Goal: Check status: Check status

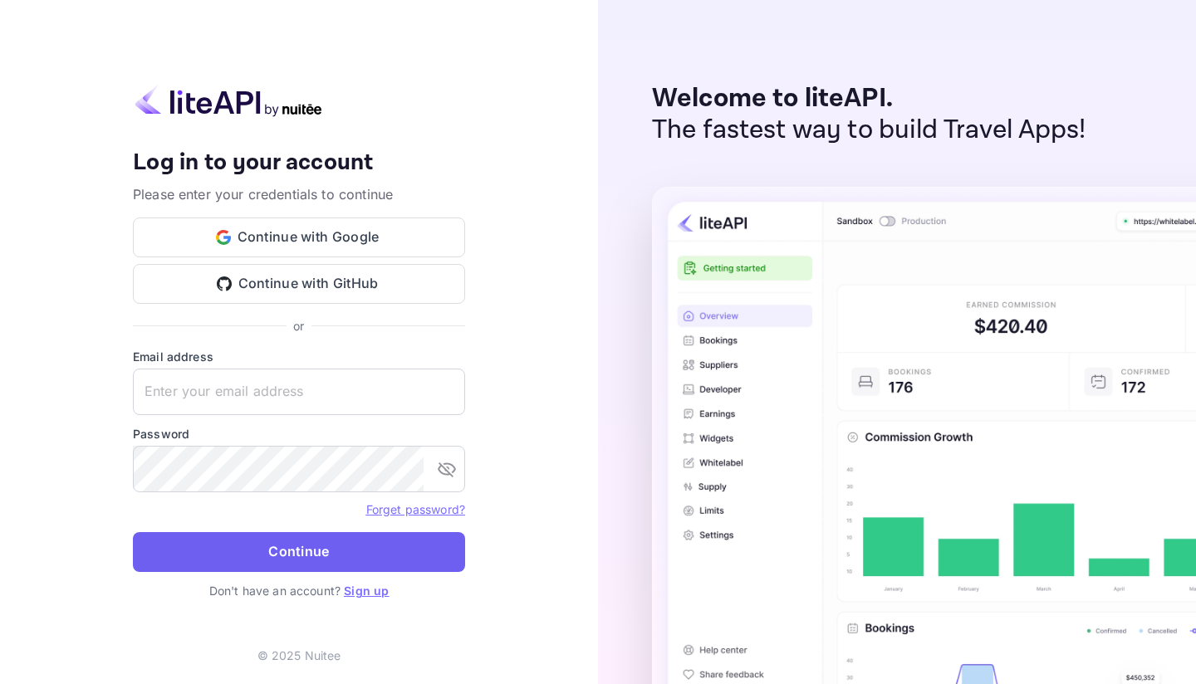
type input "[EMAIL_ADDRESS][DOMAIN_NAME]"
click at [273, 551] on button "Continue" at bounding box center [299, 552] width 332 height 40
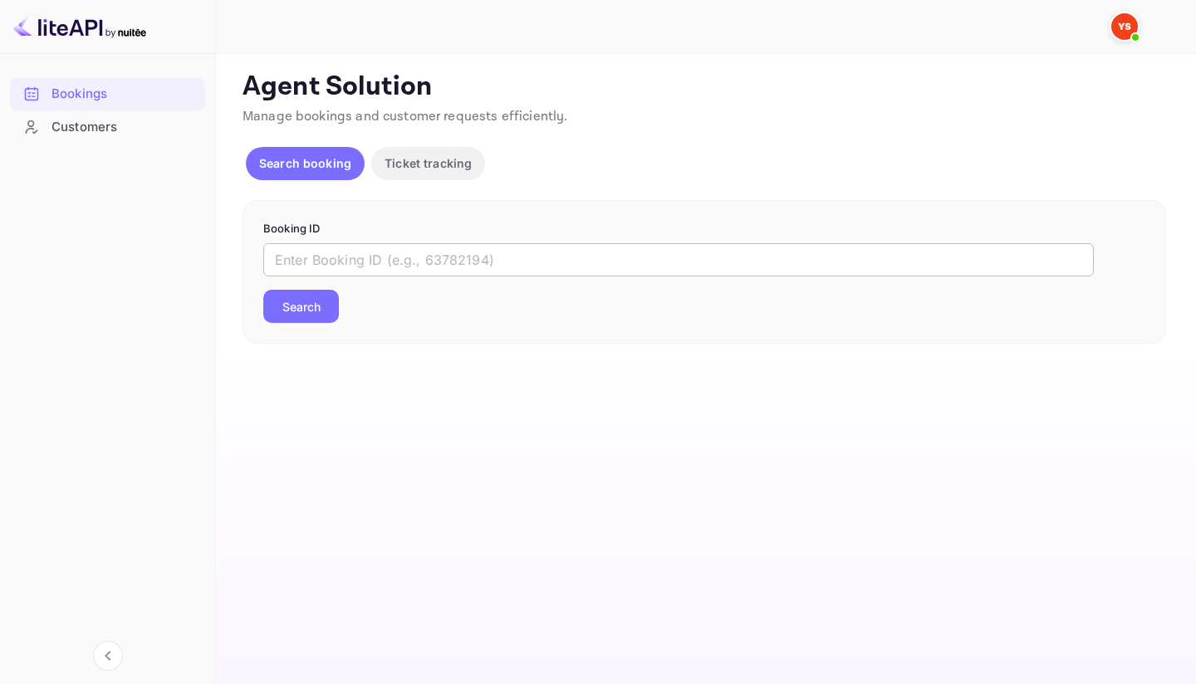
click at [463, 252] on input "text" at bounding box center [678, 259] width 830 height 33
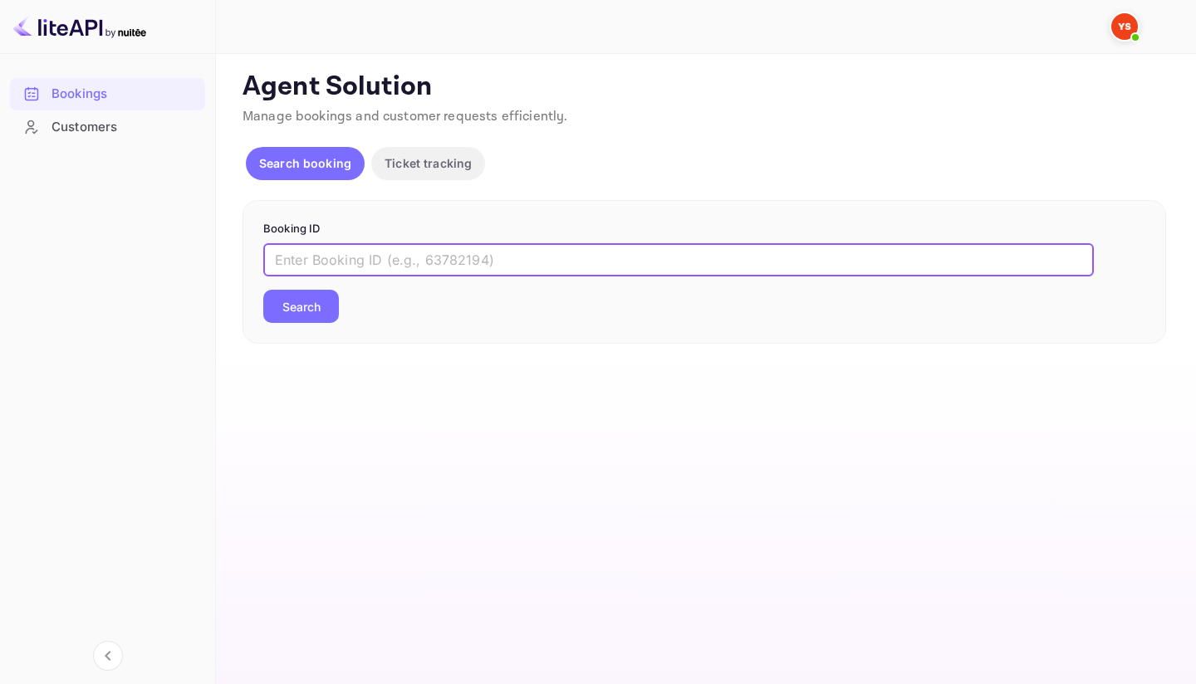
paste input "9616231"
type input "9616231"
click at [326, 306] on button "Search" at bounding box center [301, 306] width 76 height 33
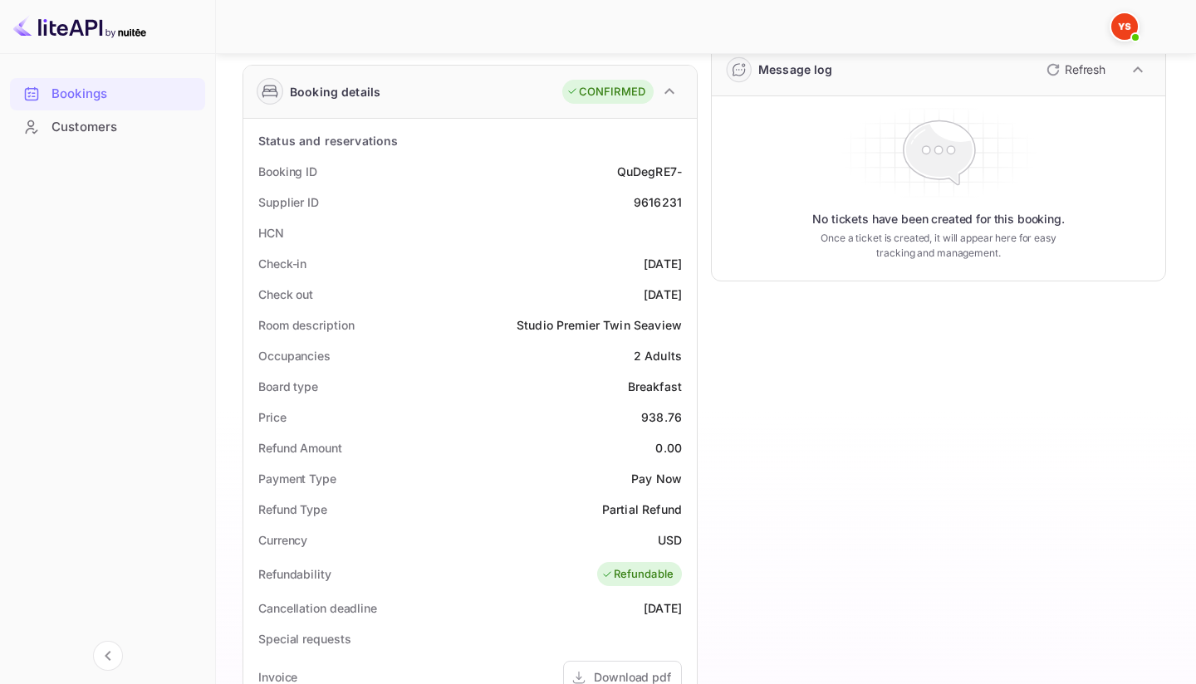
scroll to position [403, 0]
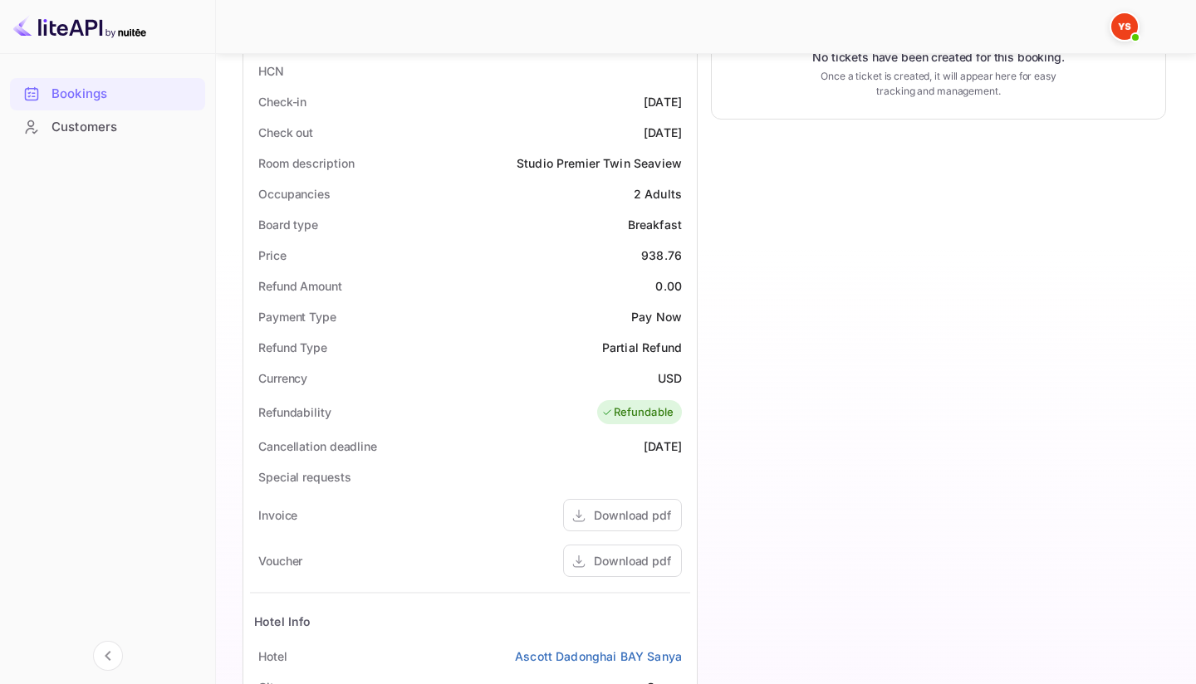
click at [663, 257] on div "938.76" at bounding box center [661, 255] width 41 height 17
copy div "938.76"
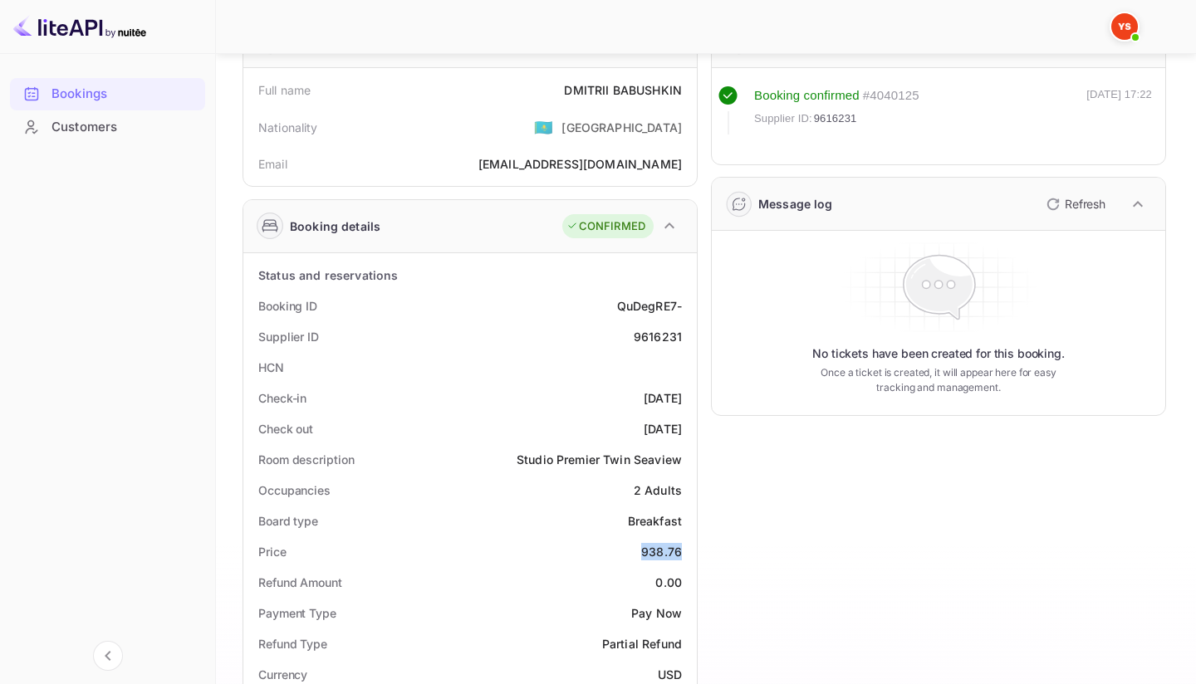
scroll to position [98, 0]
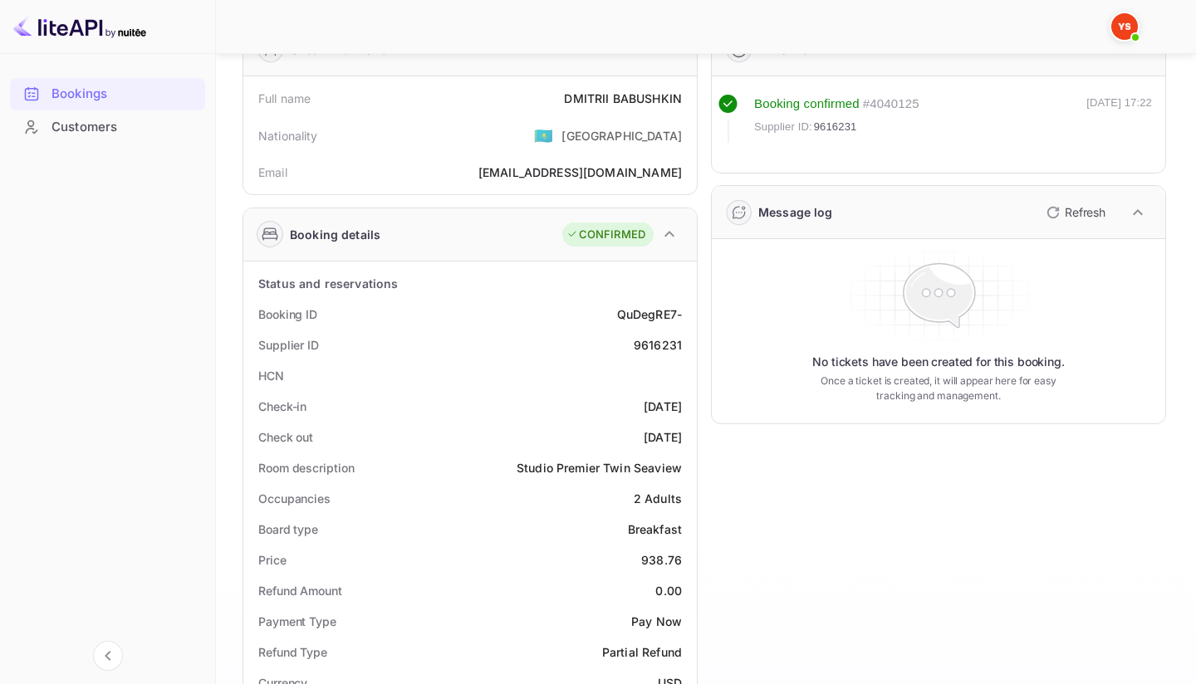
click at [626, 93] on div "[PERSON_NAME]" at bounding box center [623, 98] width 118 height 17
copy div "[PERSON_NAME]"
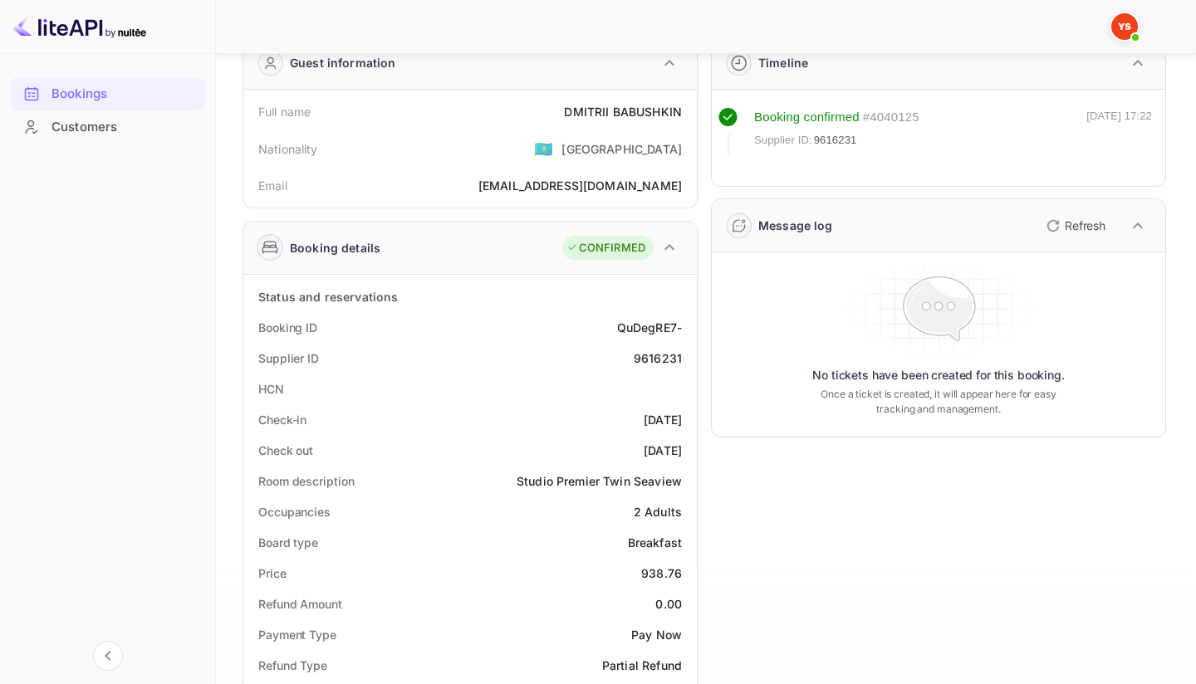
click at [653, 355] on div "9616231" at bounding box center [658, 358] width 48 height 17
copy div "9616231"
